Goal: Manage account settings

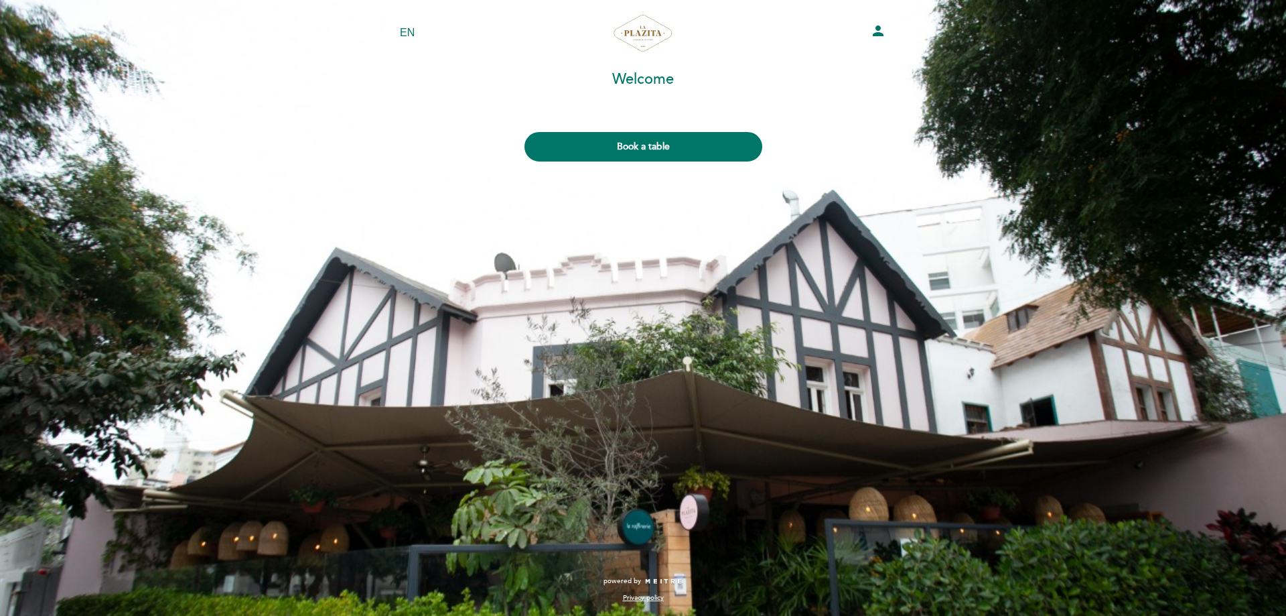
click at [405, 29] on select "EN ES PT" at bounding box center [407, 32] width 15 height 15
select select "es"
click at [400, 25] on select "EN ES PT" at bounding box center [407, 32] width 15 height 15
click at [65, 62] on div "EN ES PT La Plazita person [GEOGRAPHIC_DATA] [GEOGRAPHIC_DATA], Cambiar usuario…" at bounding box center [643, 308] width 1286 height 616
click at [1285, 244] on div "EN ES PT La Plazita person [GEOGRAPHIC_DATA] [GEOGRAPHIC_DATA], Cambiar usuario…" at bounding box center [643, 308] width 1286 height 616
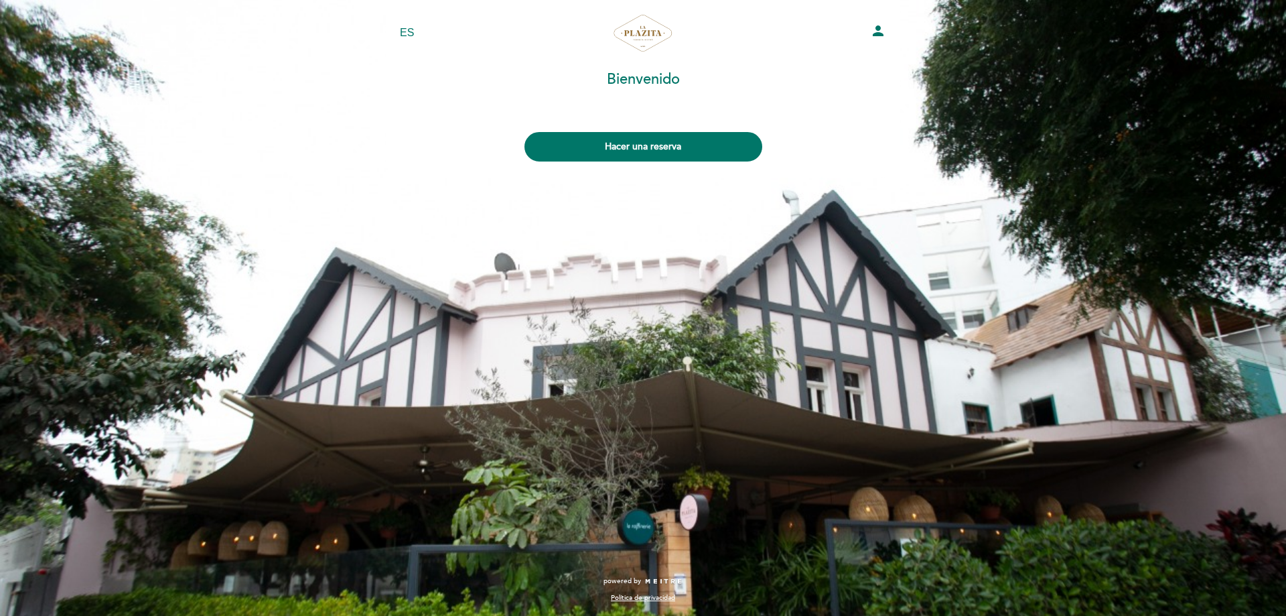
click at [880, 33] on icon "person" at bounding box center [878, 31] width 16 height 16
